Goal: Information Seeking & Learning: Learn about a topic

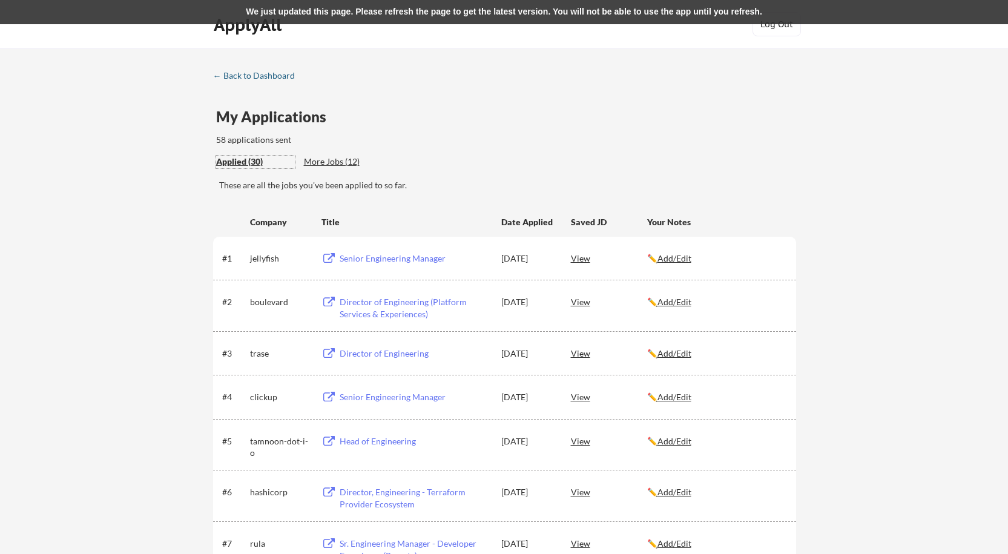
click at [268, 75] on div "← Back to Dashboard" at bounding box center [258, 75] width 91 height 8
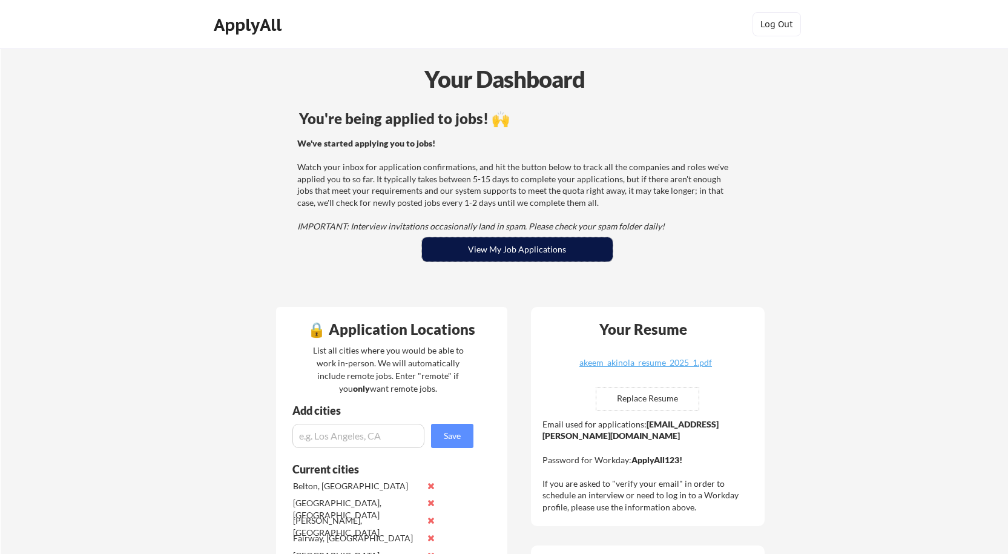
click at [513, 249] on button "View My Job Applications" at bounding box center [517, 249] width 191 height 24
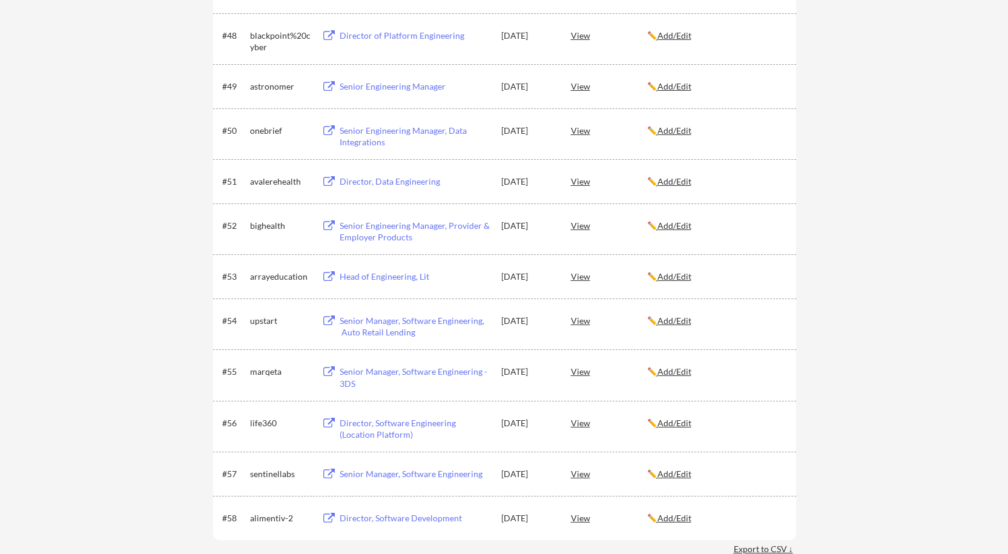
click at [379, 274] on div "Head of Engineering, Lit" at bounding box center [415, 277] width 150 height 12
click at [575, 274] on div "View" at bounding box center [609, 276] width 76 height 22
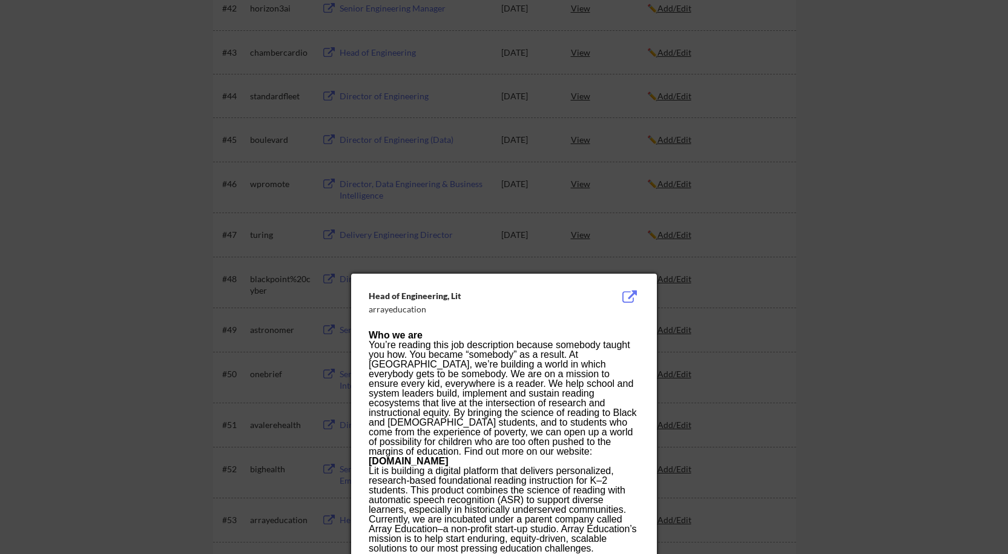
scroll to position [2419, 0]
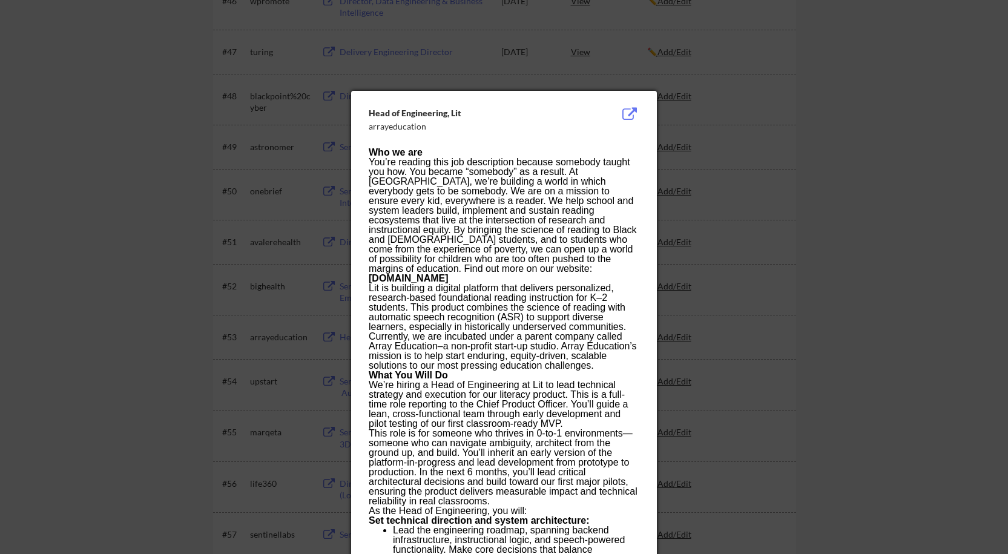
click at [675, 266] on div at bounding box center [504, 277] width 1008 height 554
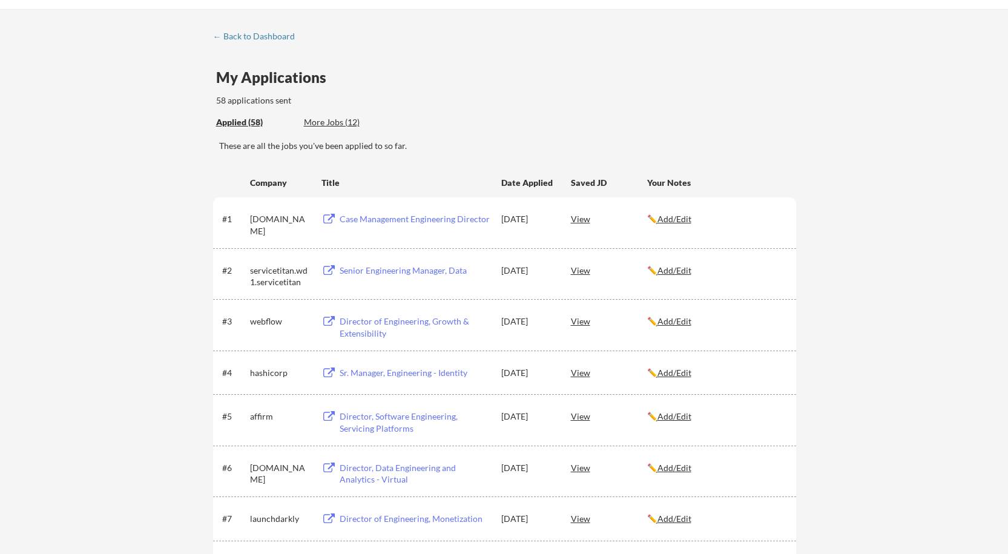
scroll to position [61, 0]
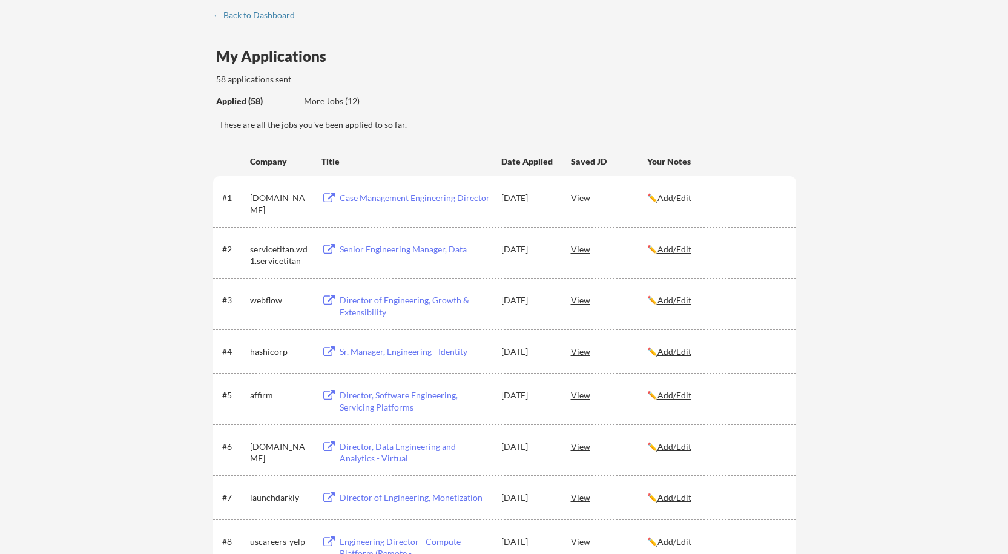
click at [573, 445] on div "View" at bounding box center [609, 446] width 76 height 22
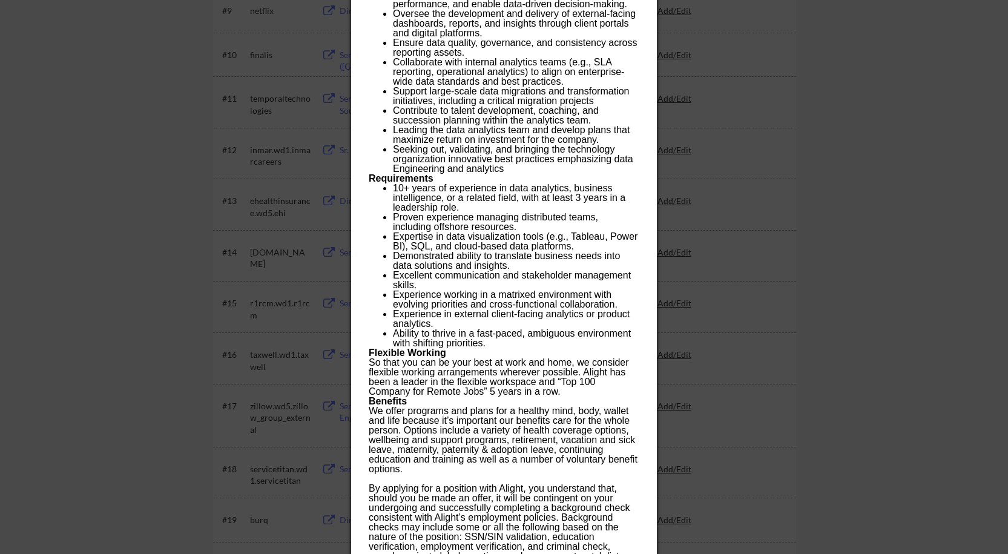
scroll to position [666, 0]
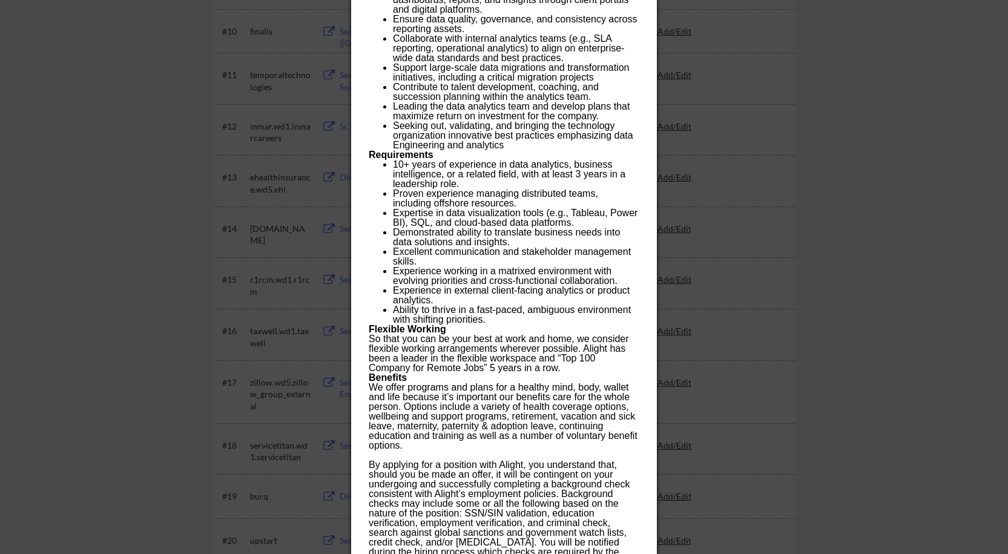
click at [758, 276] on div at bounding box center [504, 277] width 1008 height 554
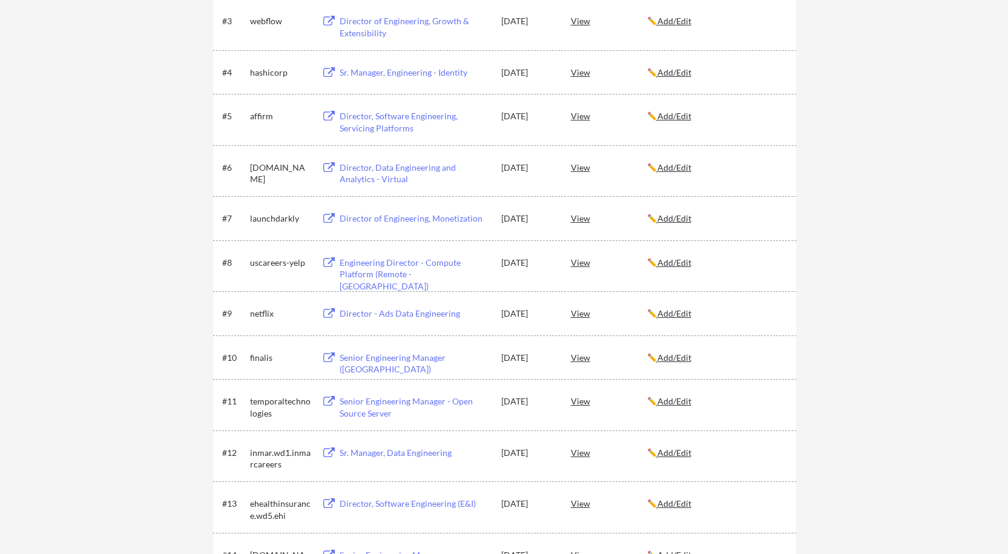
scroll to position [303, 0]
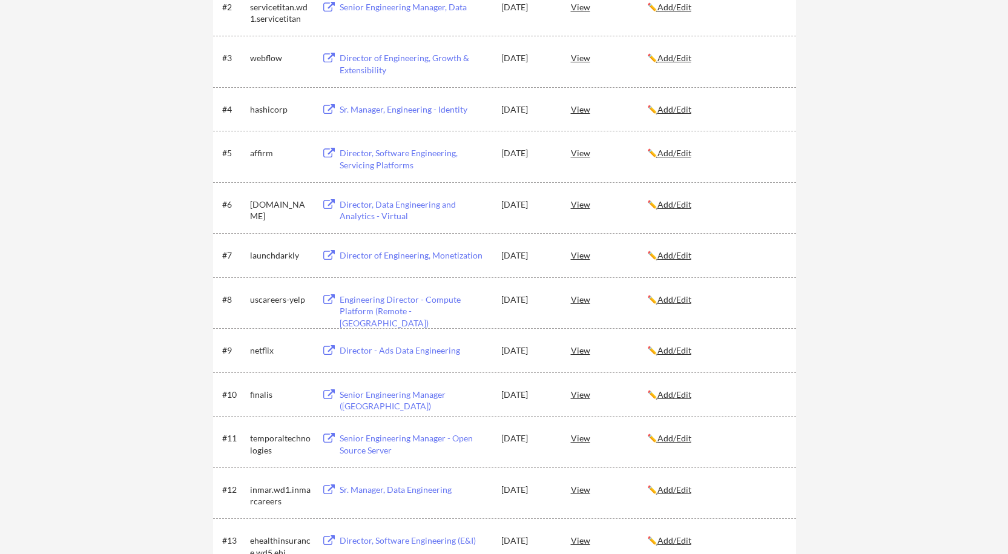
click at [409, 201] on div "Director, Data Engineering and Analytics - Virtual" at bounding box center [415, 211] width 150 height 24
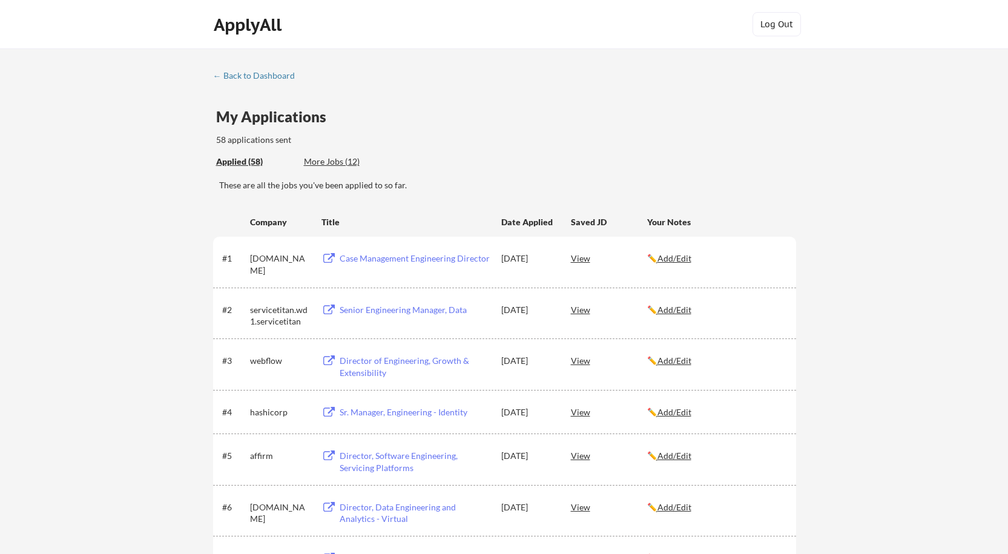
click at [573, 257] on div "View" at bounding box center [609, 258] width 76 height 22
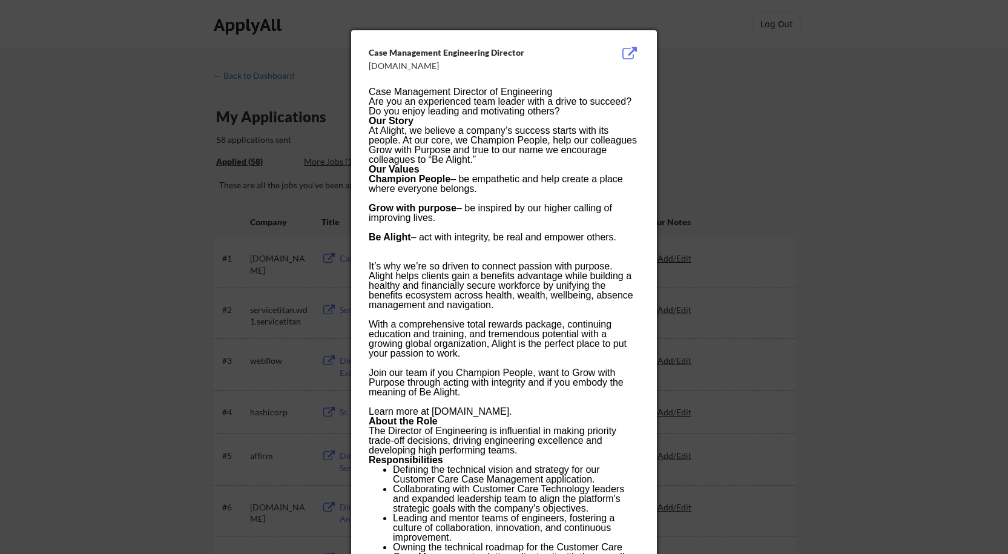
click at [798, 289] on div at bounding box center [504, 277] width 1008 height 554
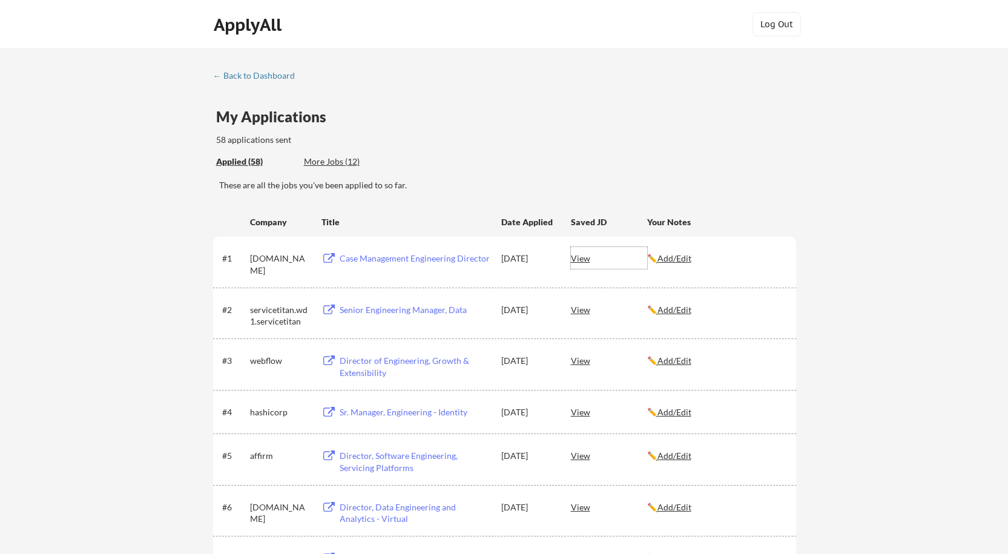
click at [572, 254] on div "View" at bounding box center [609, 258] width 76 height 22
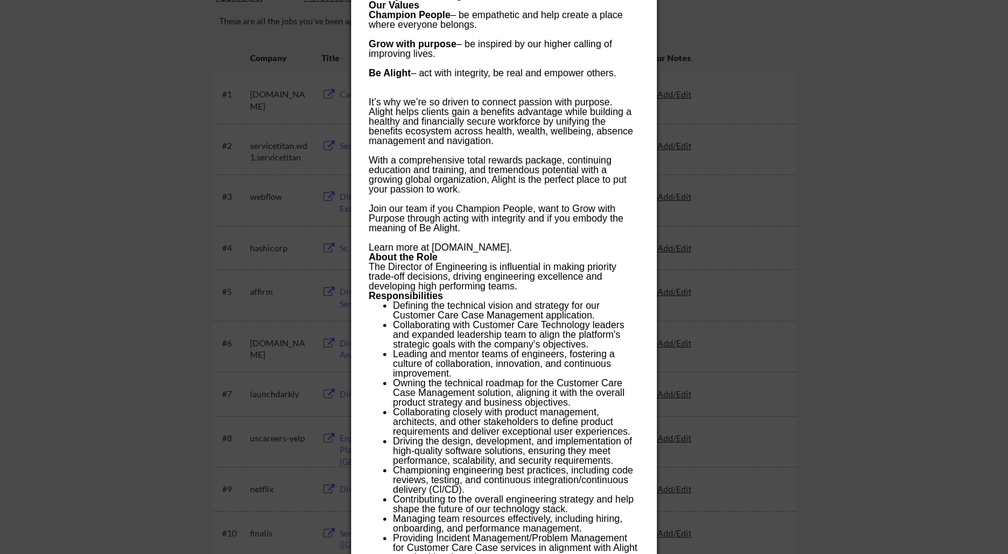
scroll to position [182, 0]
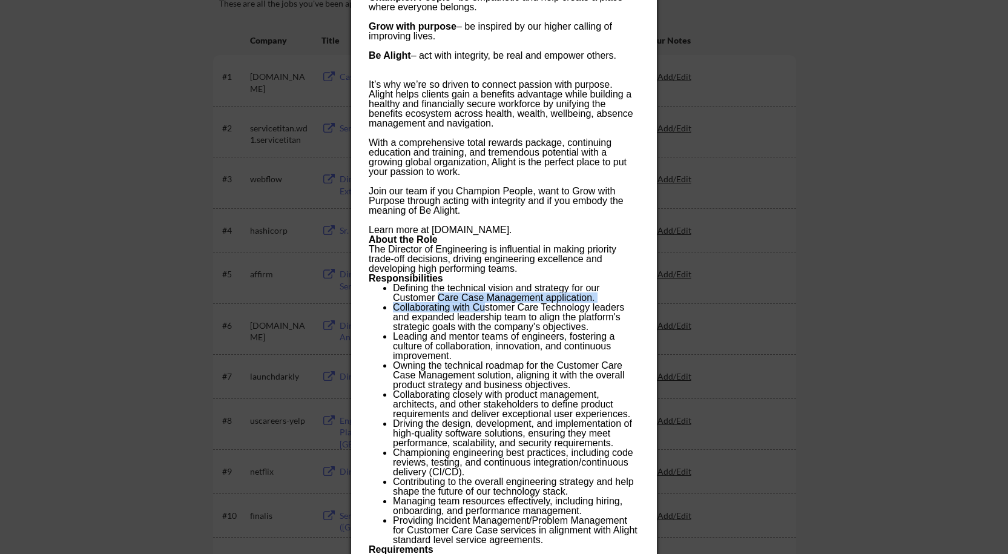
drag, startPoint x: 438, startPoint y: 293, endPoint x: 487, endPoint y: 308, distance: 51.7
click at [487, 308] on ul "Defining the technical vision and strategy for our Customer Care Case Managemen…" at bounding box center [504, 414] width 270 height 262
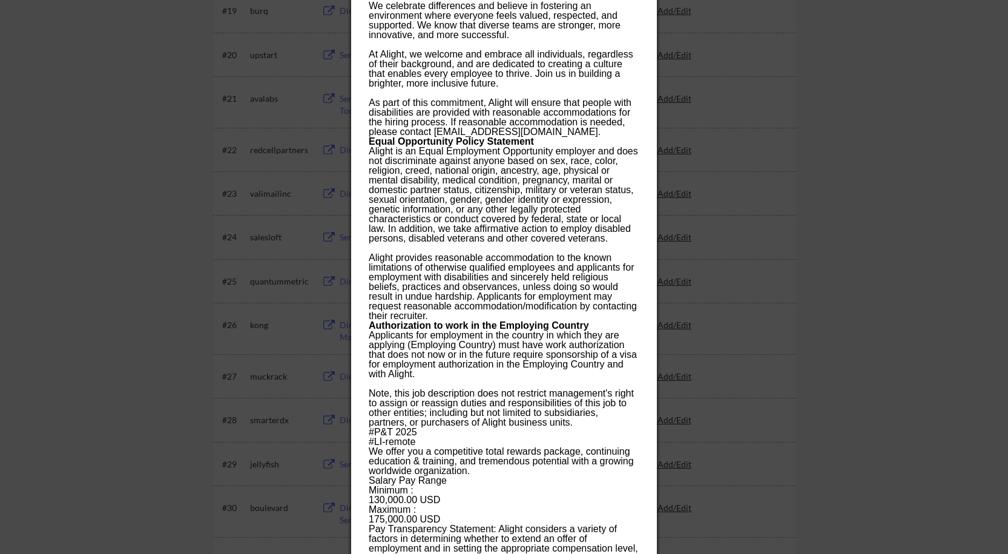
scroll to position [1272, 0]
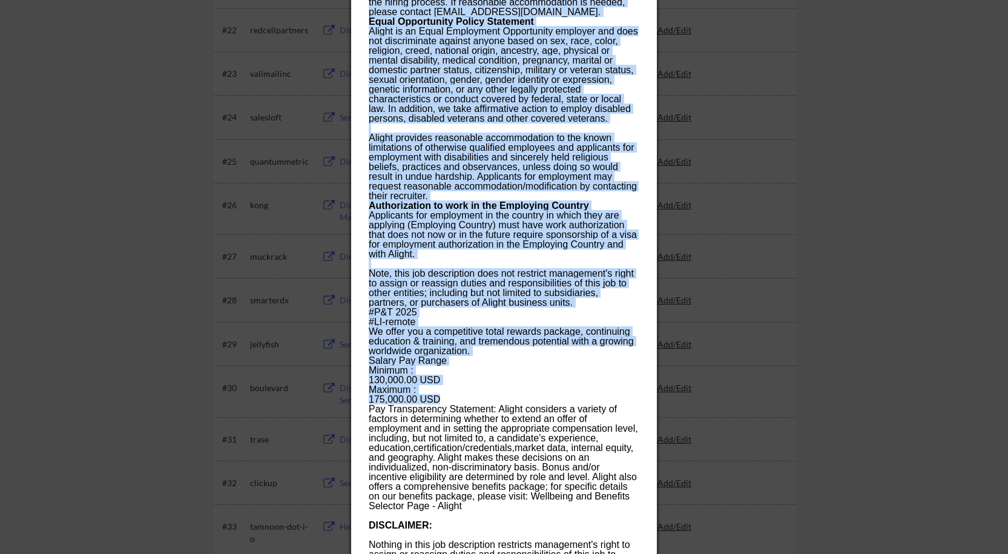
drag, startPoint x: 457, startPoint y: 387, endPoint x: 363, endPoint y: 368, distance: 96.3
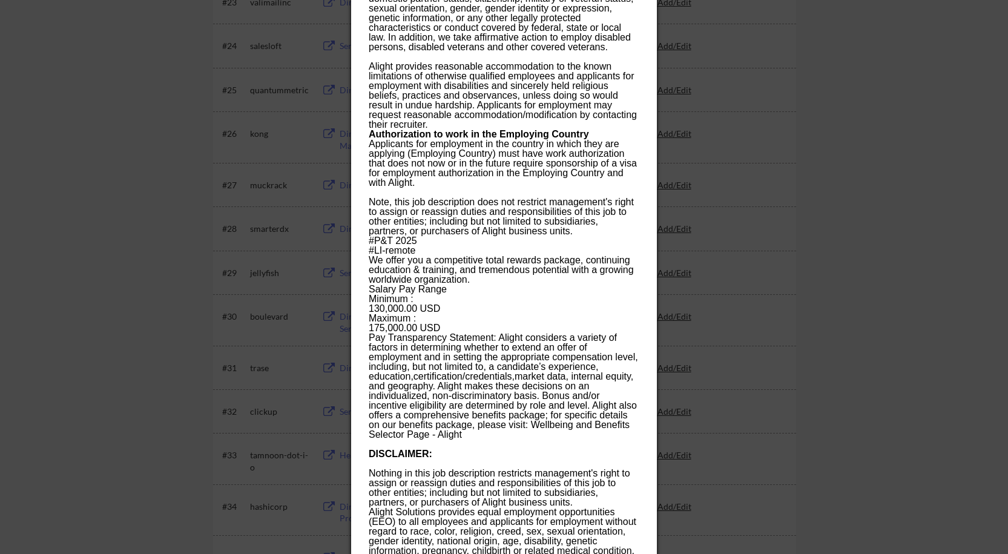
scroll to position [1332, 0]
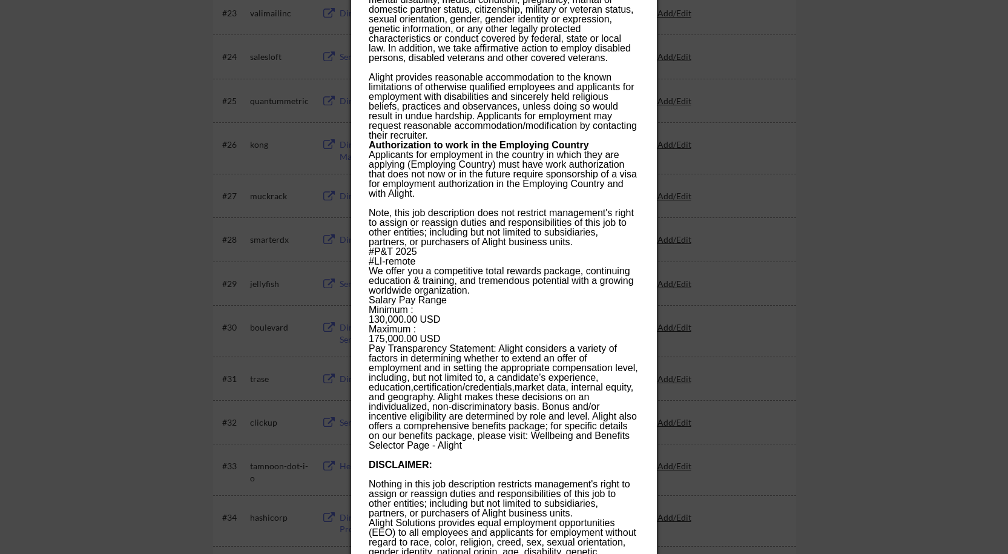
click at [674, 267] on div at bounding box center [504, 277] width 1008 height 554
